Goal: Task Accomplishment & Management: Use online tool/utility

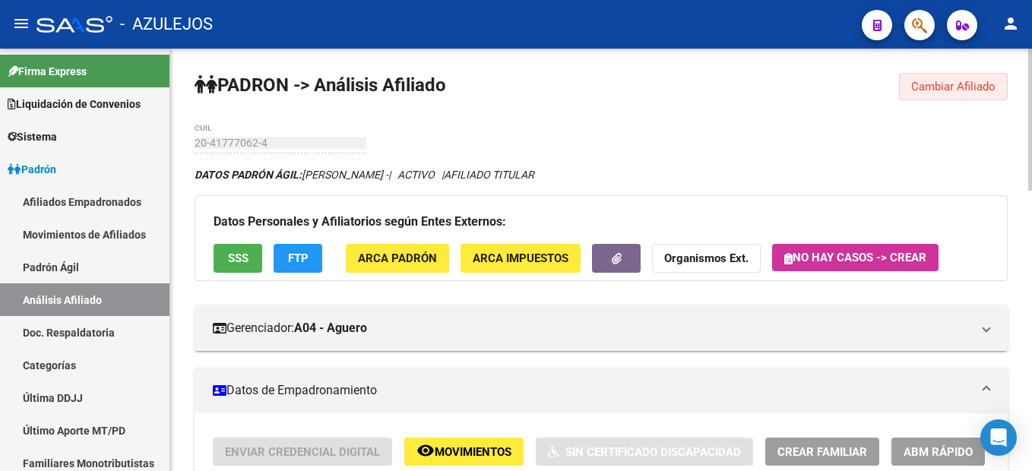
click at [958, 90] on span "Cambiar Afiliado" at bounding box center [953, 87] width 84 height 14
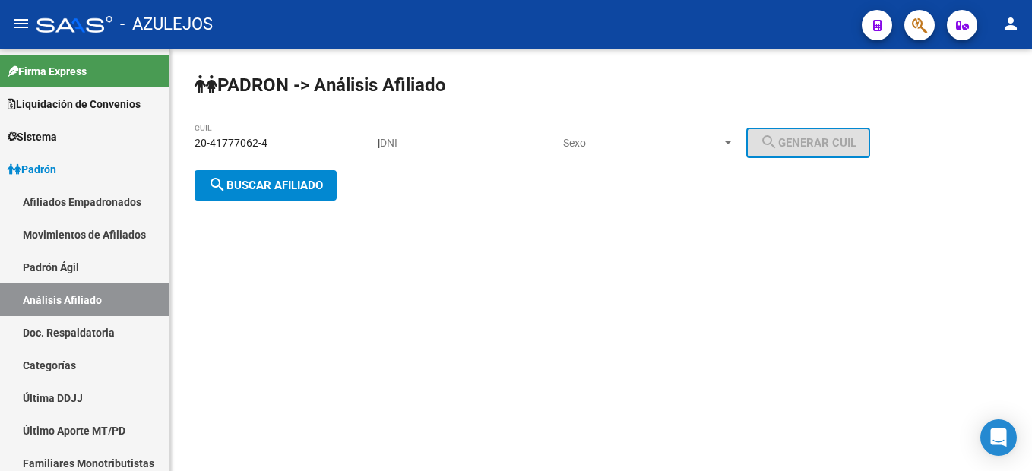
click at [468, 151] on div "DNI" at bounding box center [466, 138] width 172 height 30
type input "17445691"
click at [645, 152] on div "Sexo Sexo" at bounding box center [649, 138] width 172 height 30
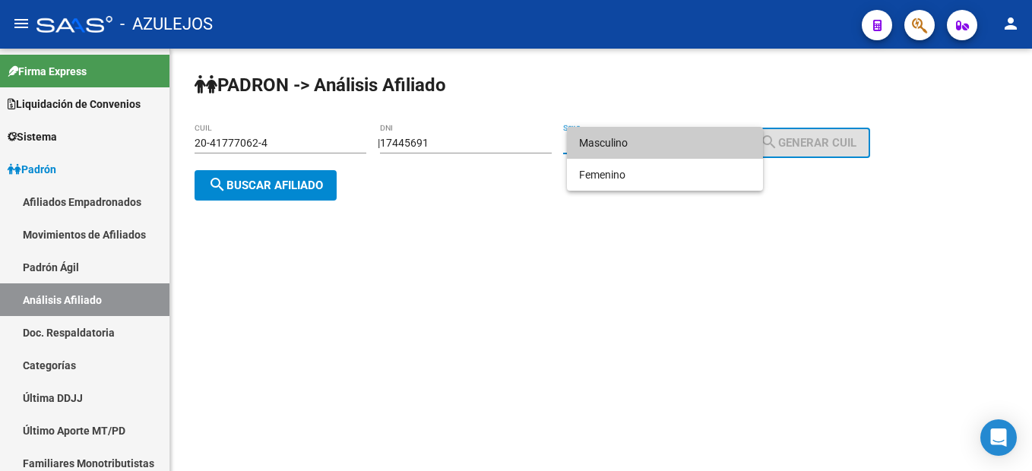
click at [644, 153] on span "Masculino" at bounding box center [665, 143] width 172 height 32
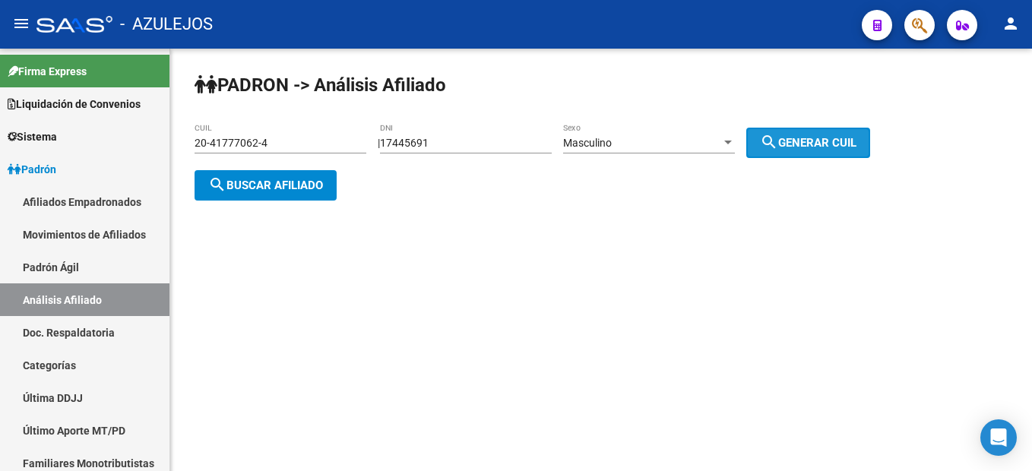
click at [819, 133] on button "search Generar CUIL" at bounding box center [808, 143] width 124 height 30
type input "20-17445691-8"
click at [277, 184] on span "search Buscar afiliado" at bounding box center [265, 186] width 115 height 14
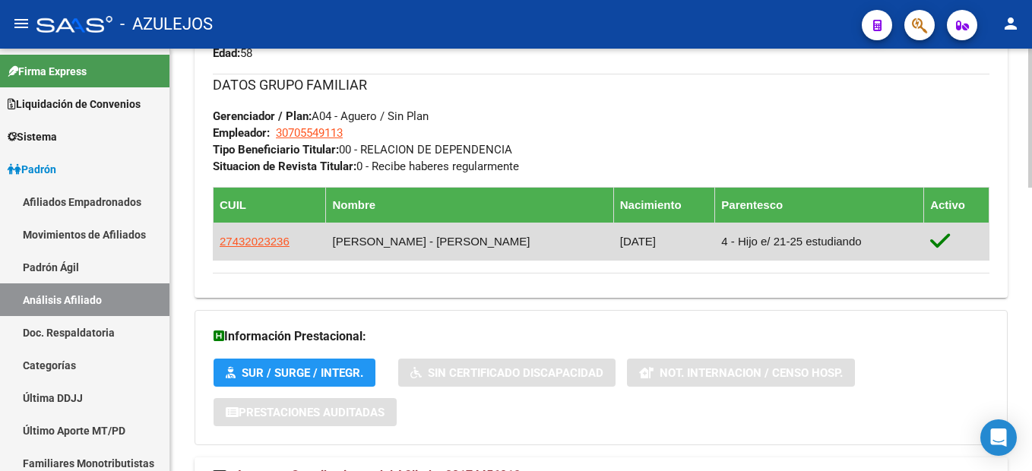
scroll to position [863, 0]
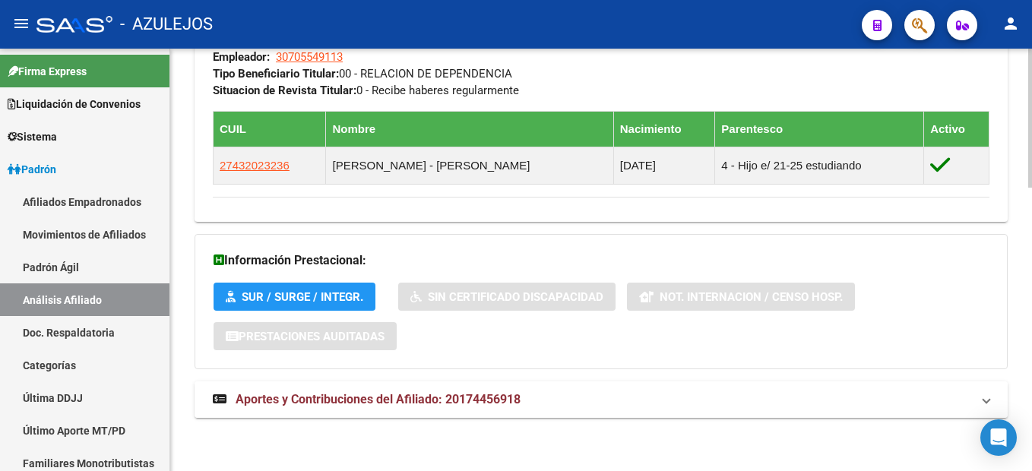
click at [271, 406] on strong "Aportes y Contribuciones del Afiliado: 20174456918" at bounding box center [367, 399] width 308 height 17
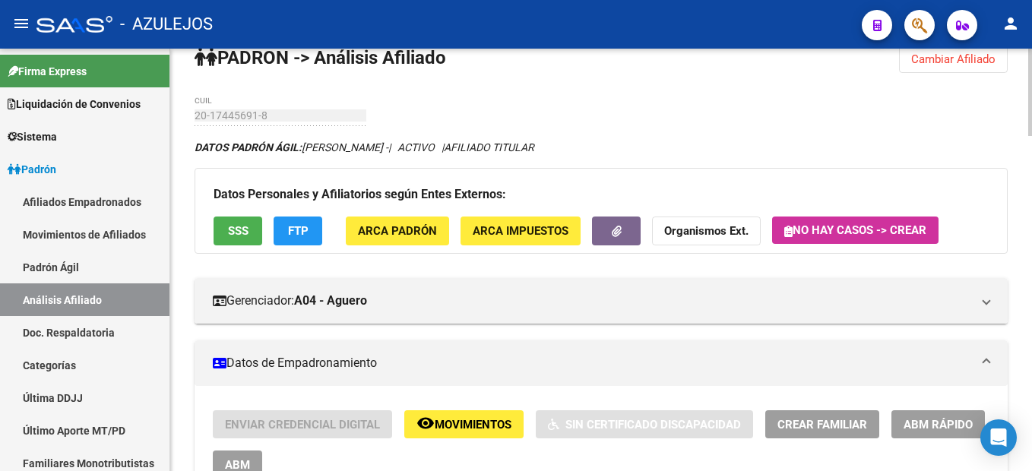
scroll to position [0, 0]
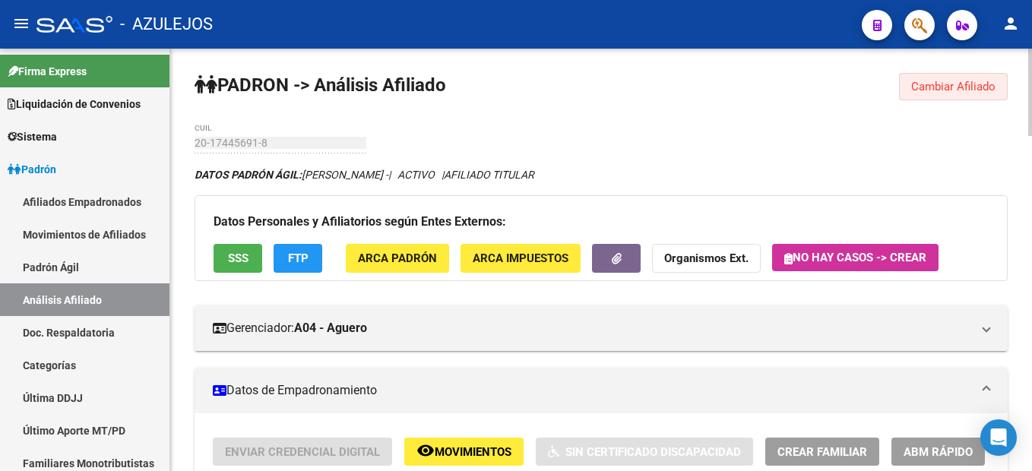
click at [985, 81] on span "Cambiar Afiliado" at bounding box center [953, 87] width 84 height 14
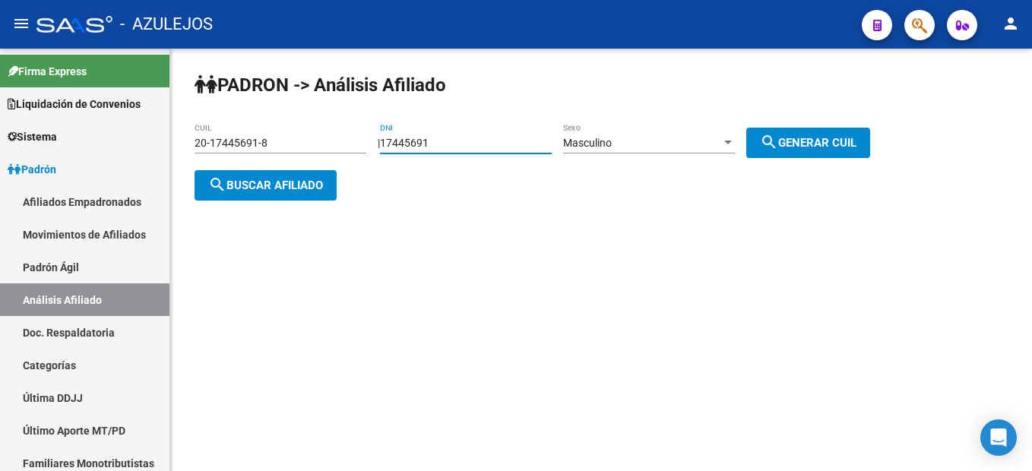
drag, startPoint x: 473, startPoint y: 139, endPoint x: 460, endPoint y: 144, distance: 13.7
click at [460, 144] on input "17445691" at bounding box center [466, 143] width 172 height 13
type input "17924266"
click at [640, 153] on div "Masculino Sexo" at bounding box center [649, 144] width 172 height 43
click at [632, 144] on div "Masculino" at bounding box center [642, 143] width 158 height 13
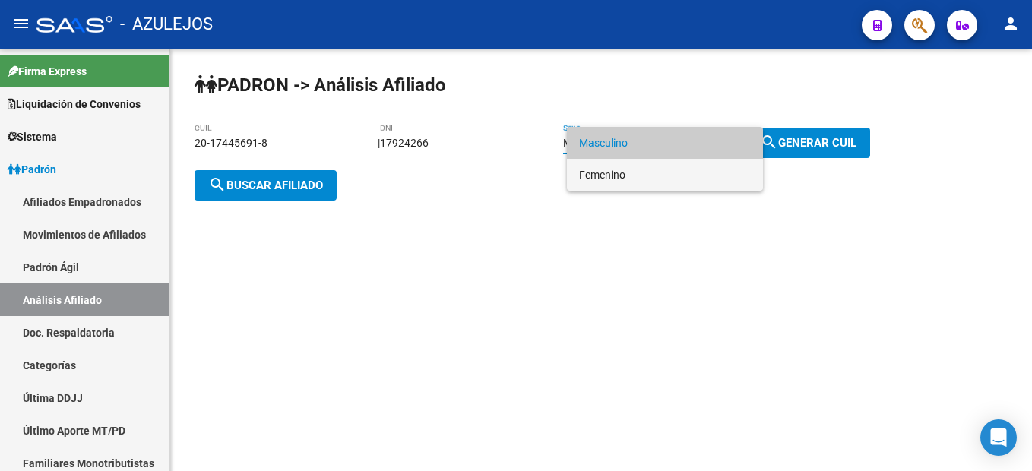
click at [598, 173] on span "Femenino" at bounding box center [665, 175] width 172 height 32
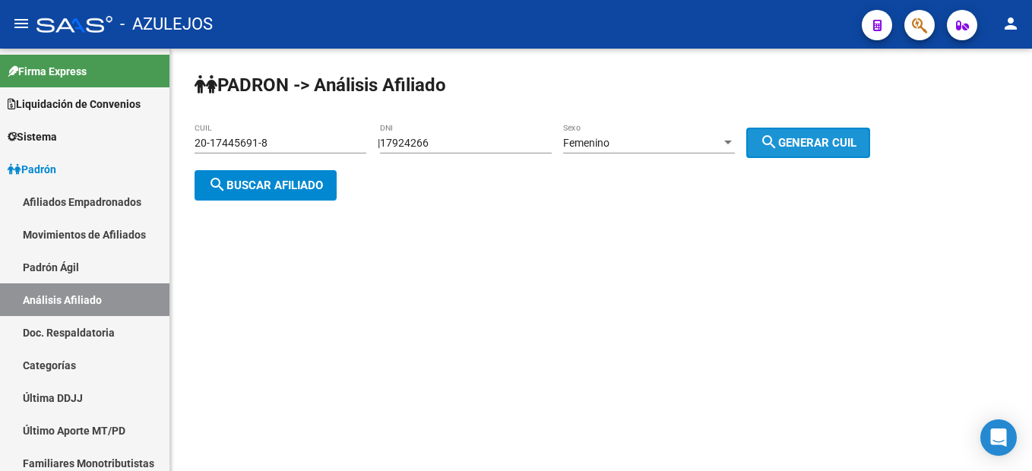
click at [827, 144] on span "search Generar CUIL" at bounding box center [808, 143] width 96 height 14
type input "23-17924266-4"
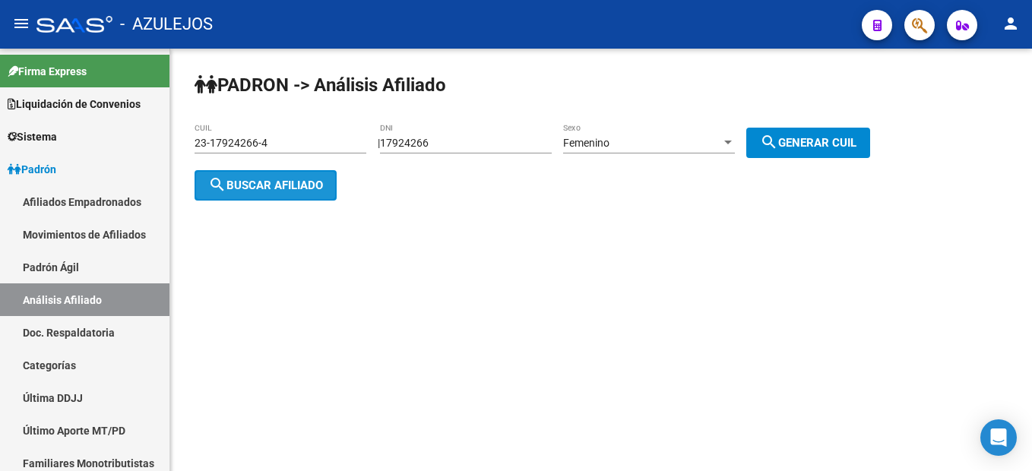
click at [319, 193] on button "search Buscar afiliado" at bounding box center [265, 185] width 142 height 30
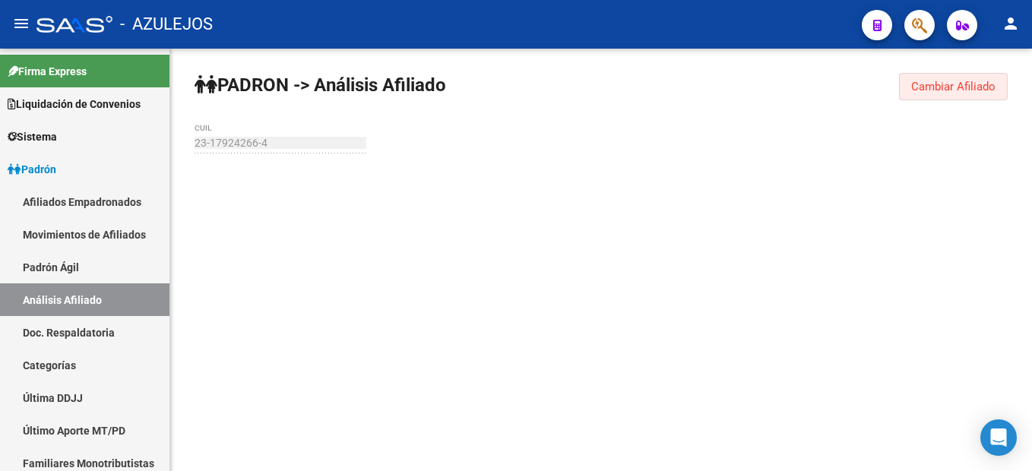
click at [950, 84] on span "Cambiar Afiliado" at bounding box center [953, 87] width 84 height 14
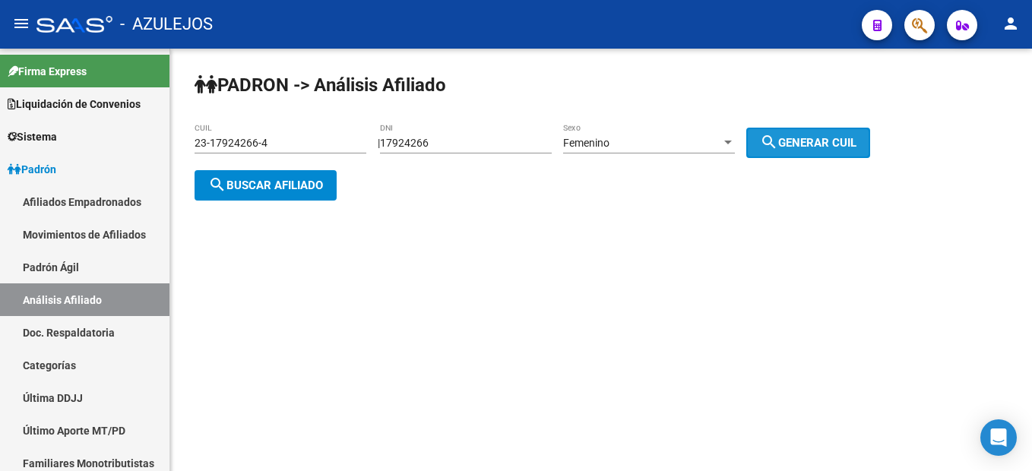
click at [815, 153] on button "search Generar CUIL" at bounding box center [808, 143] width 124 height 30
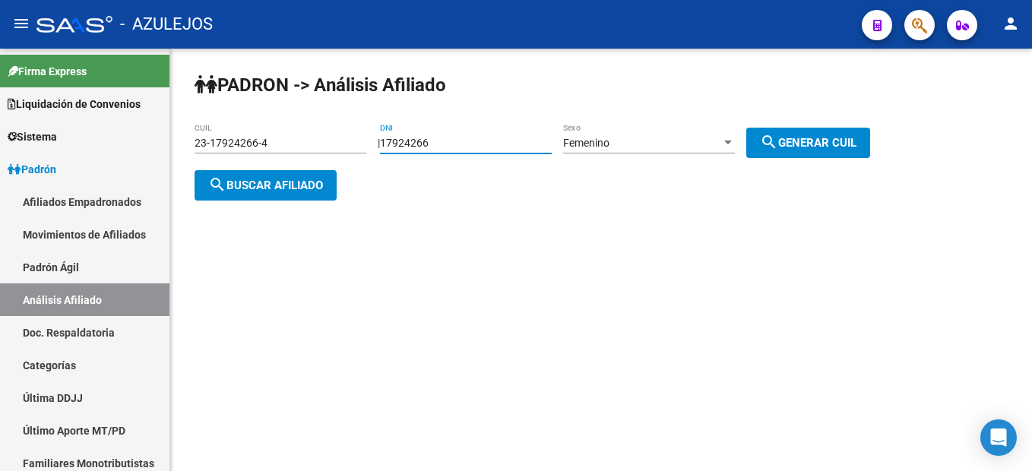
click at [461, 139] on input "17924266" at bounding box center [466, 143] width 172 height 13
type input "17445691"
click at [633, 142] on div "Femenino" at bounding box center [642, 143] width 158 height 13
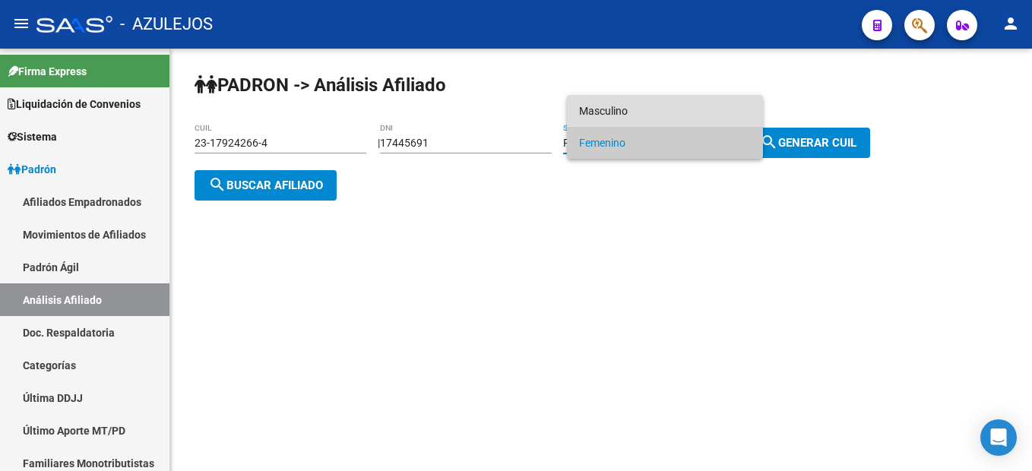
click at [634, 103] on span "Masculino" at bounding box center [665, 111] width 172 height 32
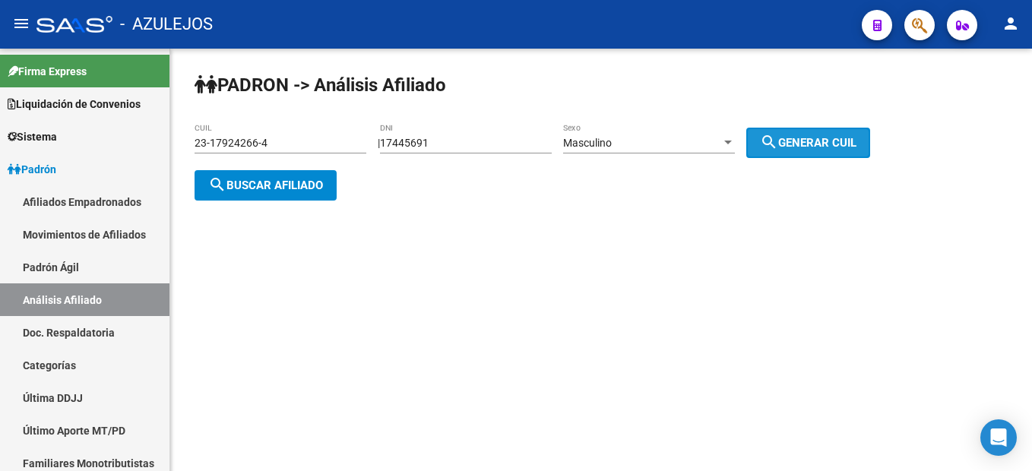
click at [778, 142] on mat-icon "search" at bounding box center [769, 142] width 18 height 18
type input "20-17445691-8"
click at [214, 196] on button "search Buscar afiliado" at bounding box center [265, 185] width 142 height 30
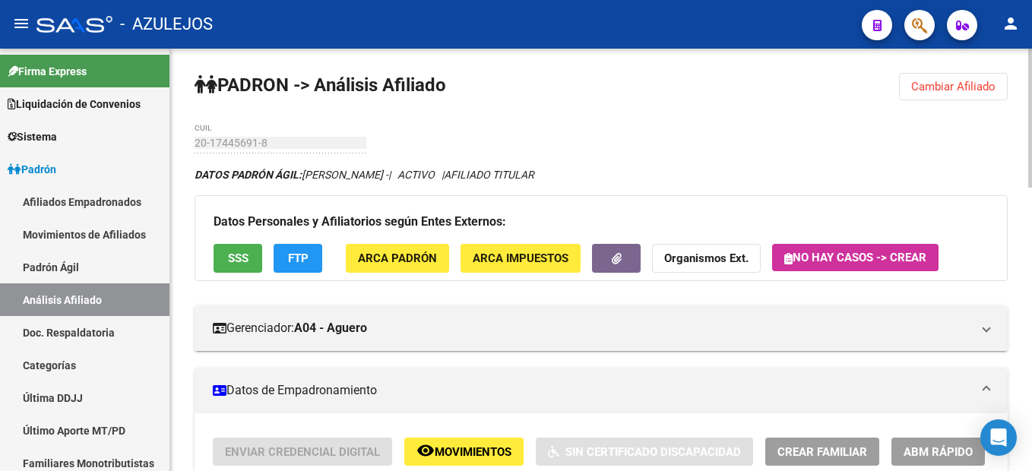
scroll to position [152, 0]
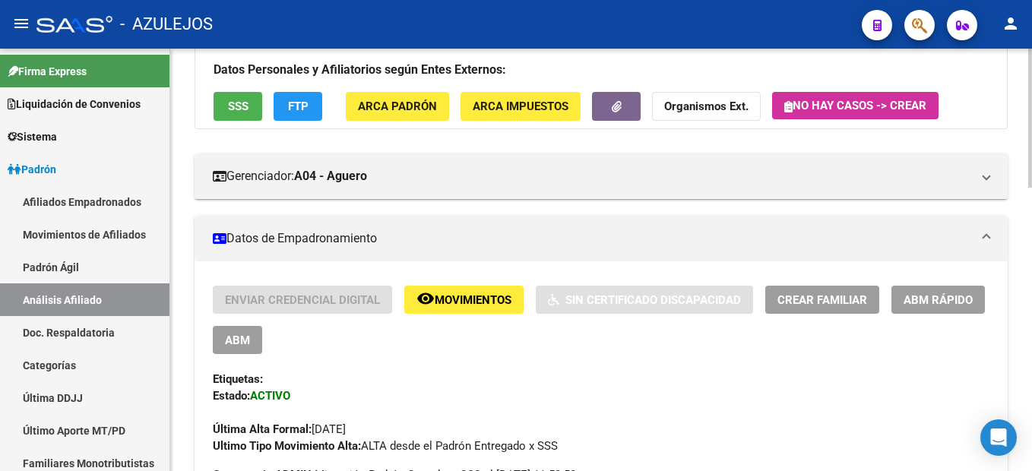
click at [237, 106] on span "SSS" at bounding box center [238, 107] width 21 height 14
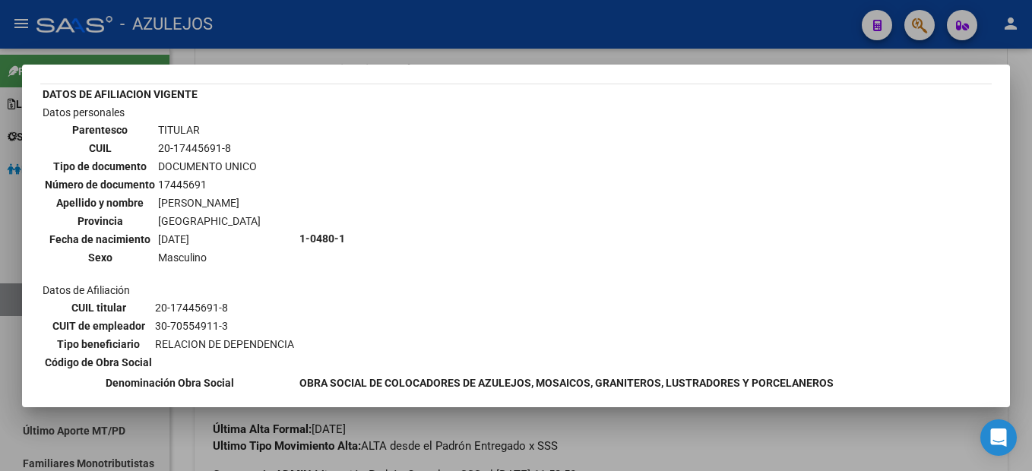
scroll to position [0, 0]
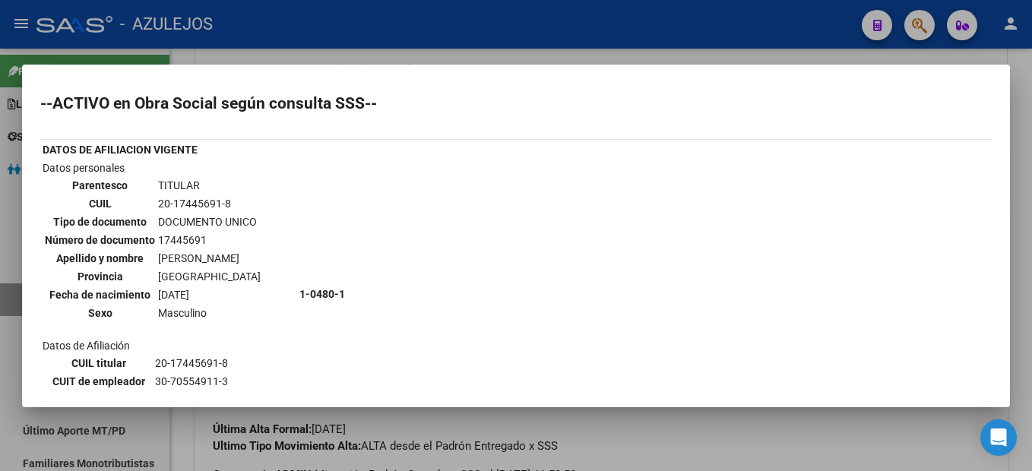
click at [287, 46] on div at bounding box center [516, 235] width 1032 height 471
